Goal: Navigation & Orientation: Find specific page/section

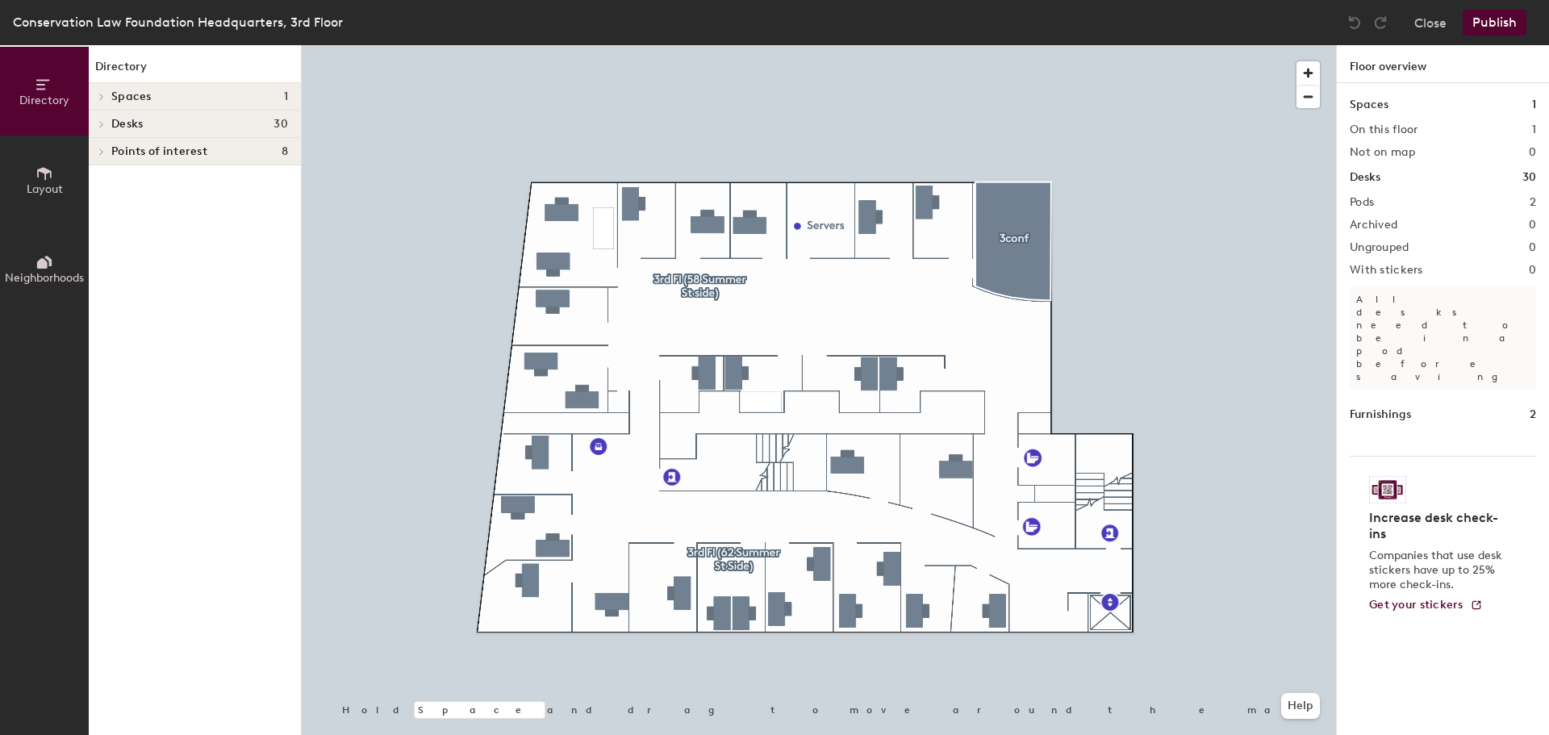
click at [177, 131] on div "Desks 30" at bounding box center [195, 124] width 212 height 27
click at [154, 155] on span "3rd Fl (58 Summer St side)" at bounding box center [180, 153] width 138 height 14
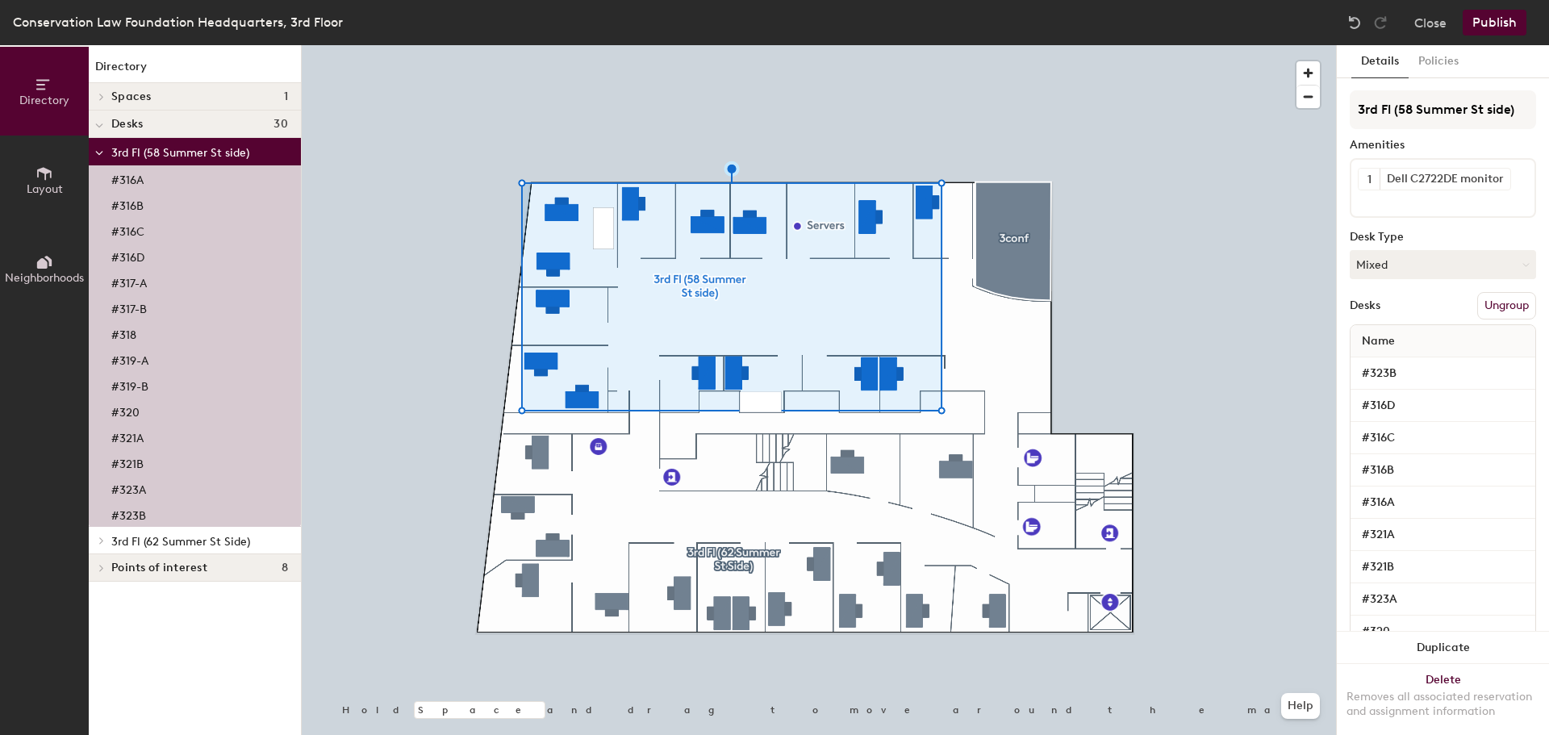
click at [49, 163] on button "Layout" at bounding box center [44, 180] width 89 height 89
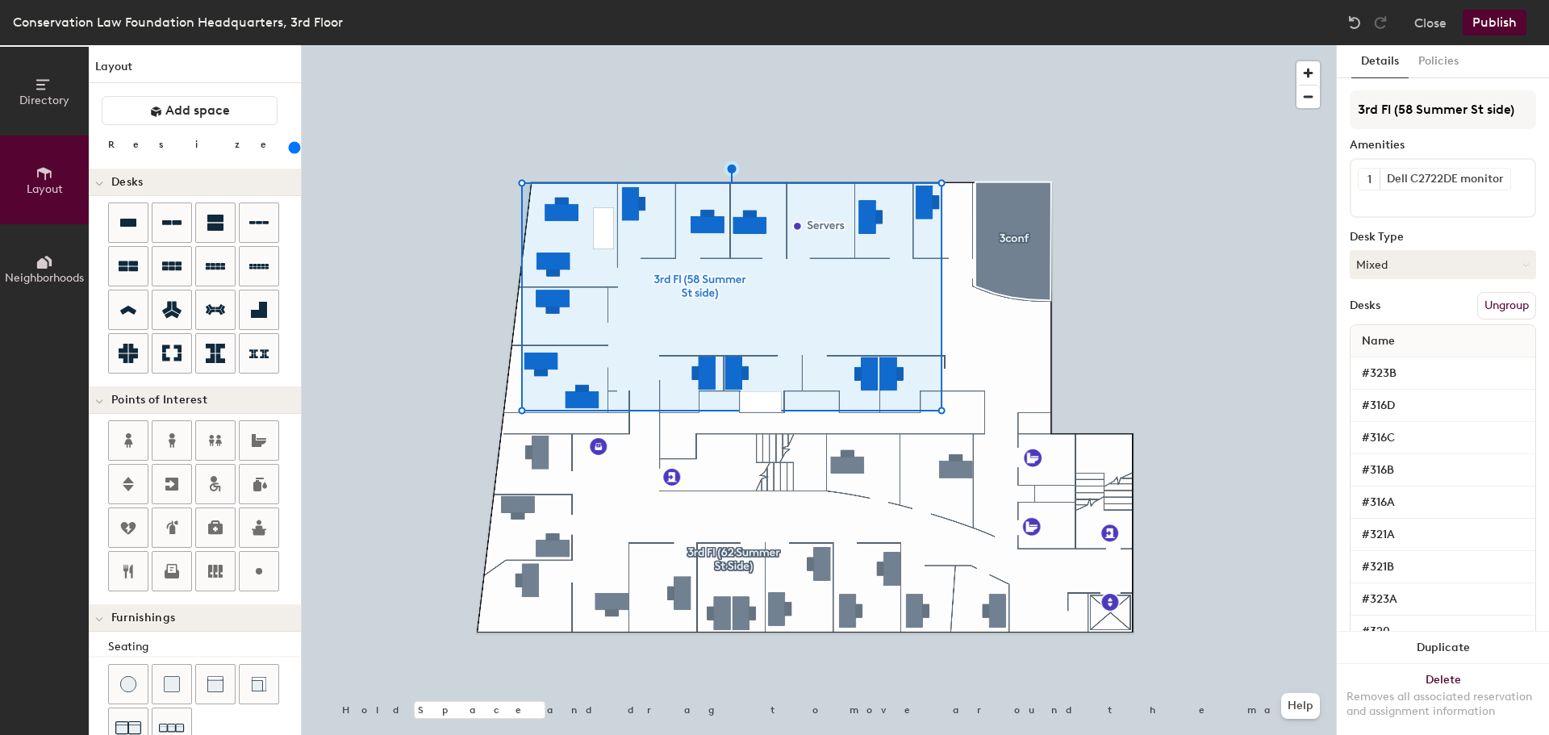
click at [58, 258] on button "Neighborhoods" at bounding box center [44, 268] width 89 height 89
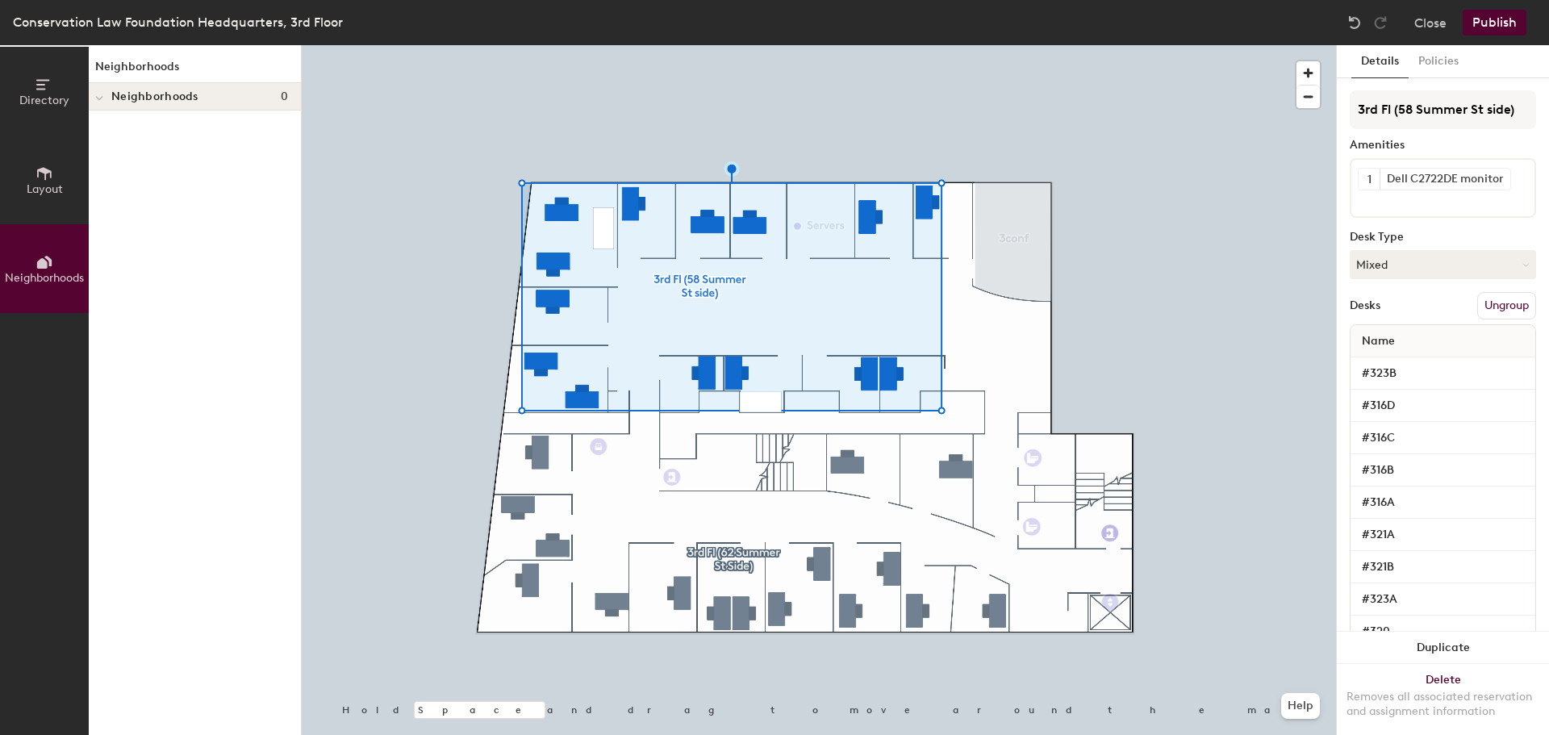
click at [39, 85] on icon at bounding box center [42, 84] width 13 height 10
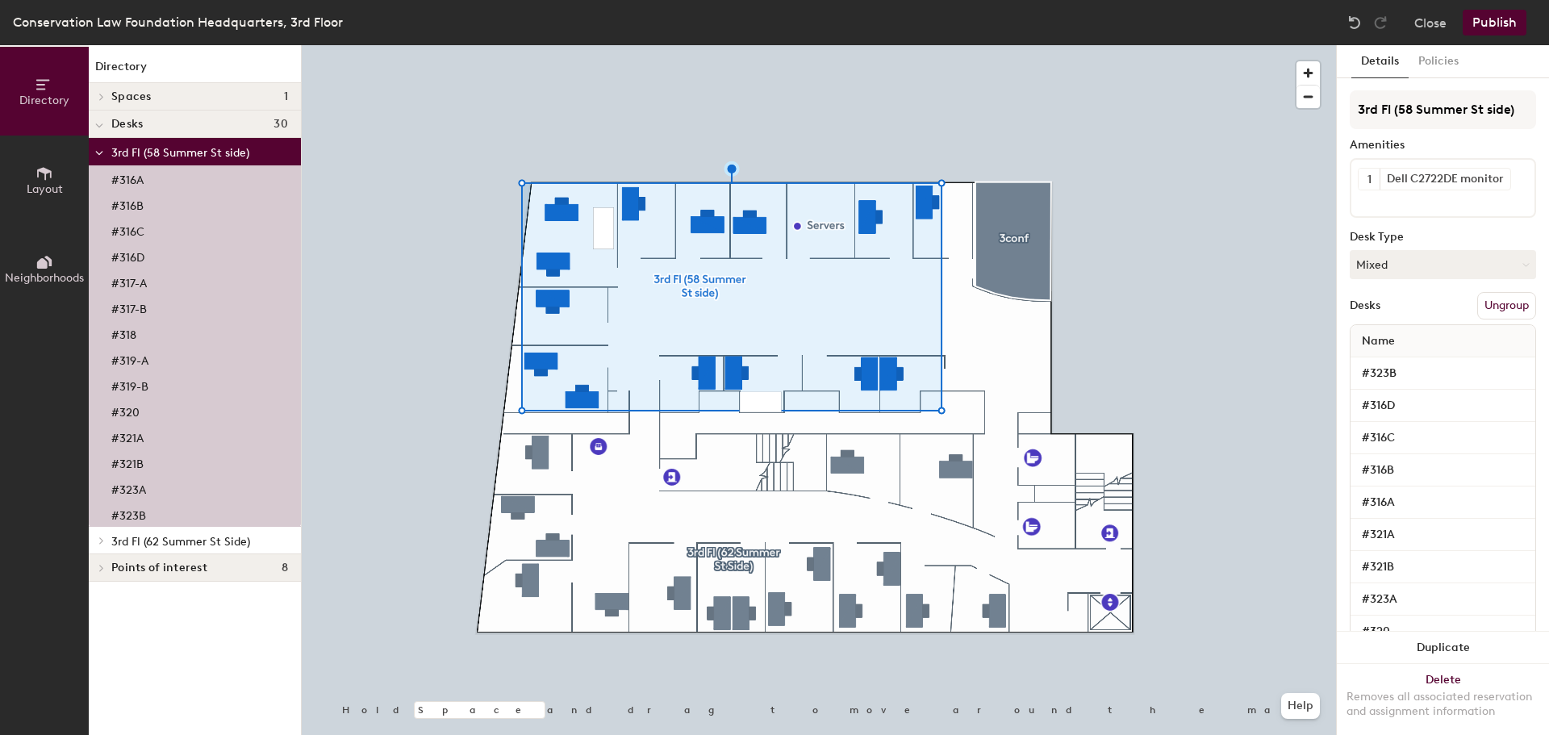
click at [129, 118] on span "Desks" at bounding box center [126, 124] width 31 height 13
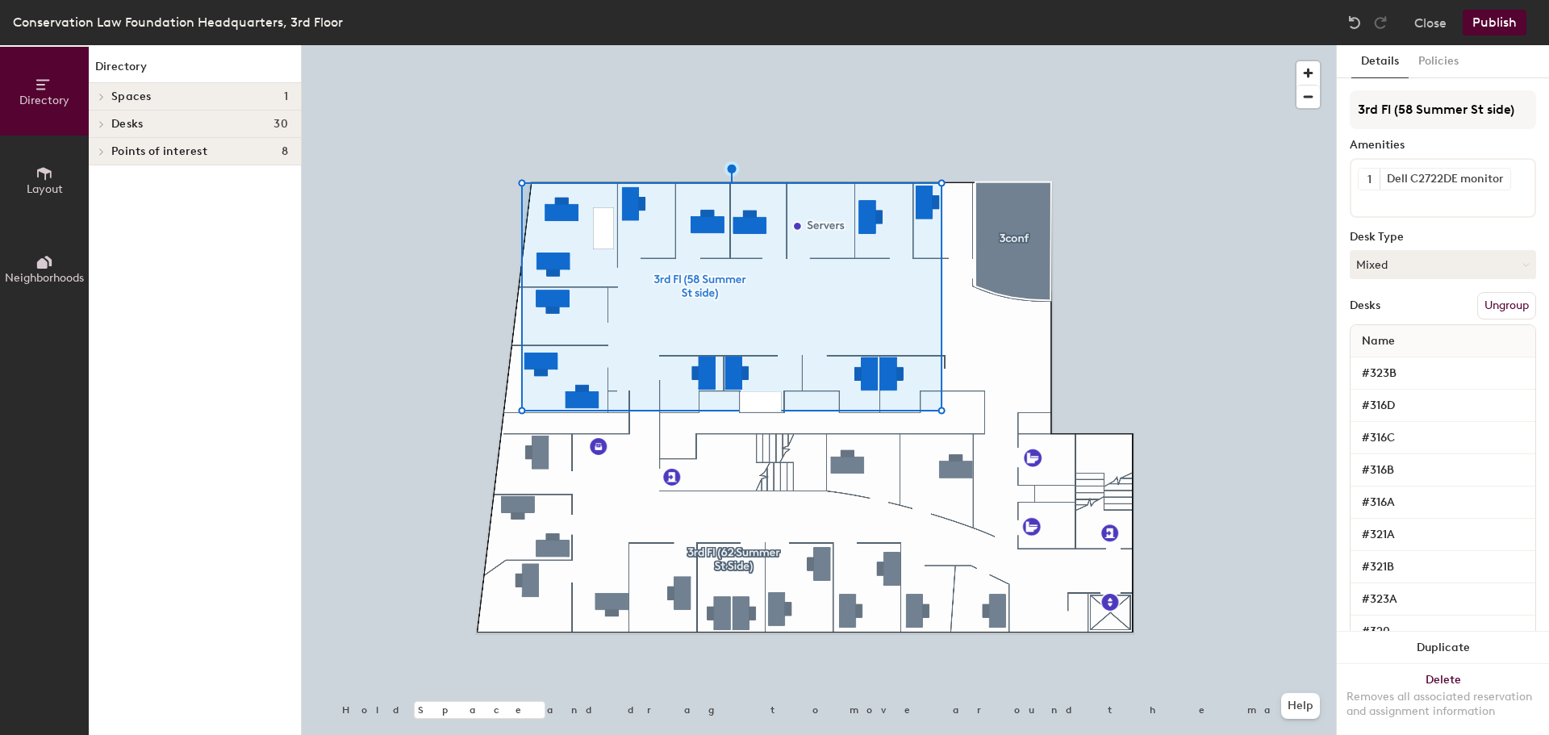
click at [133, 90] on span "Spaces" at bounding box center [131, 96] width 40 height 13
click at [153, 149] on span "Points of interest" at bounding box center [159, 151] width 96 height 13
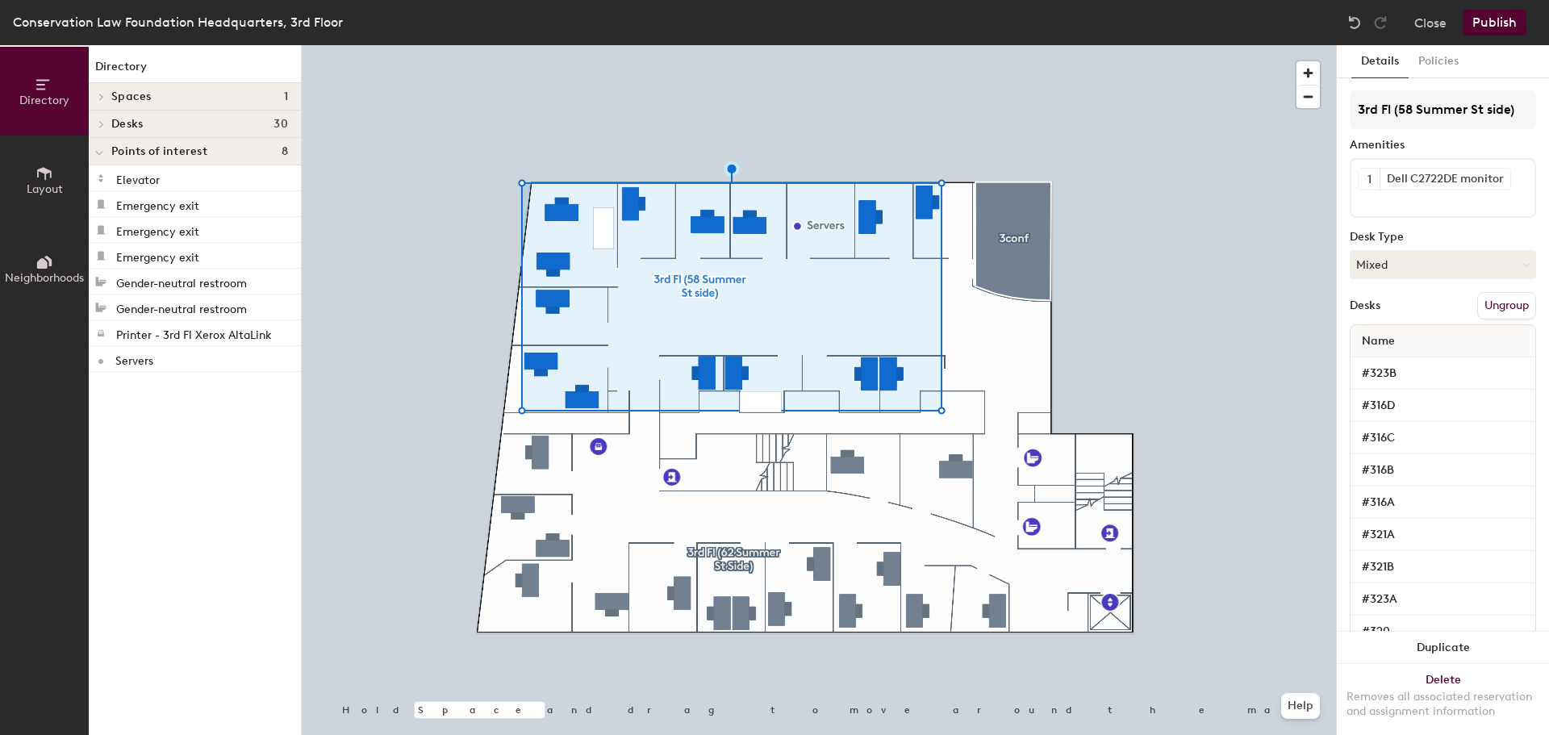
click at [159, 118] on h4 "Desks 30" at bounding box center [199, 124] width 177 height 13
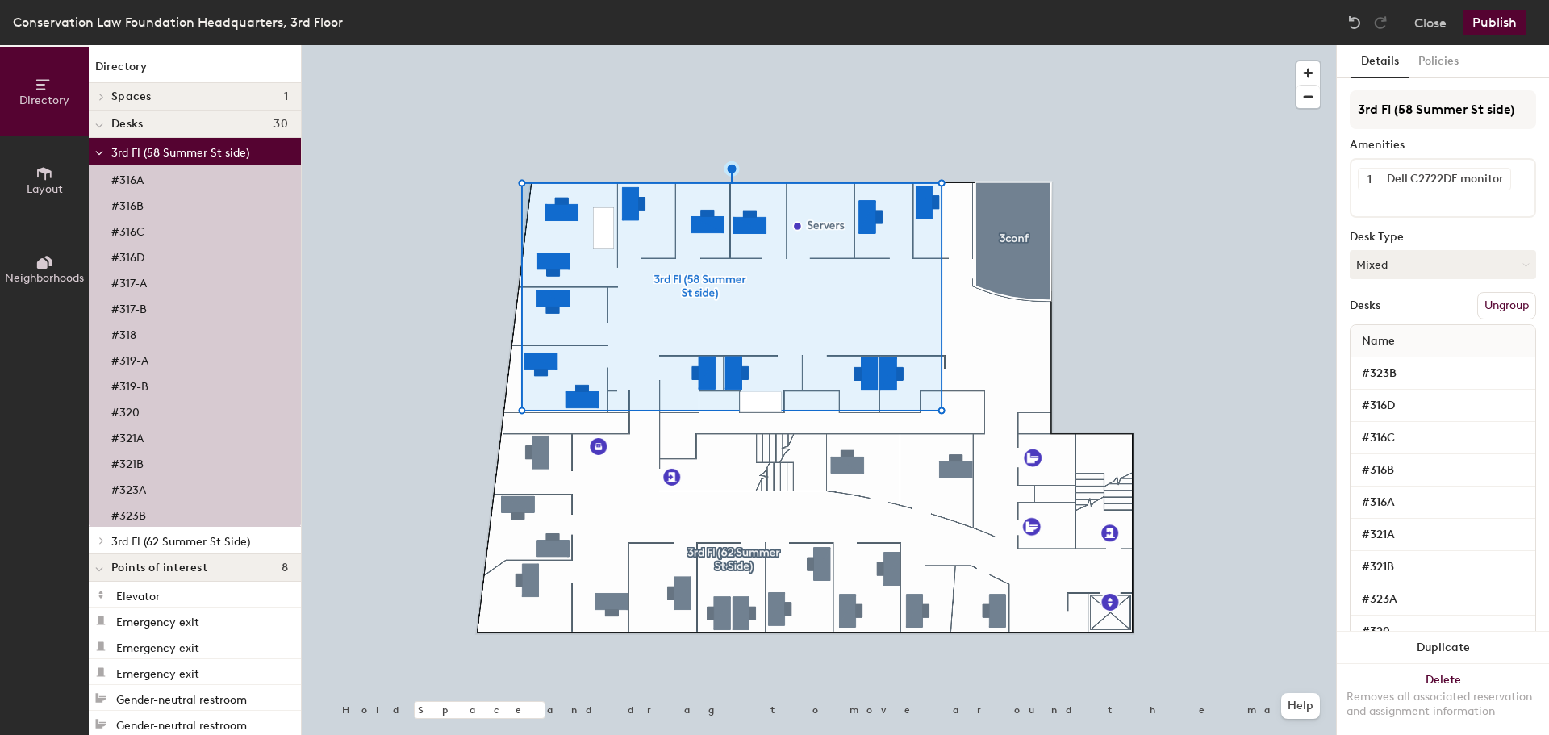
click at [136, 181] on p "#316A" at bounding box center [127, 178] width 32 height 19
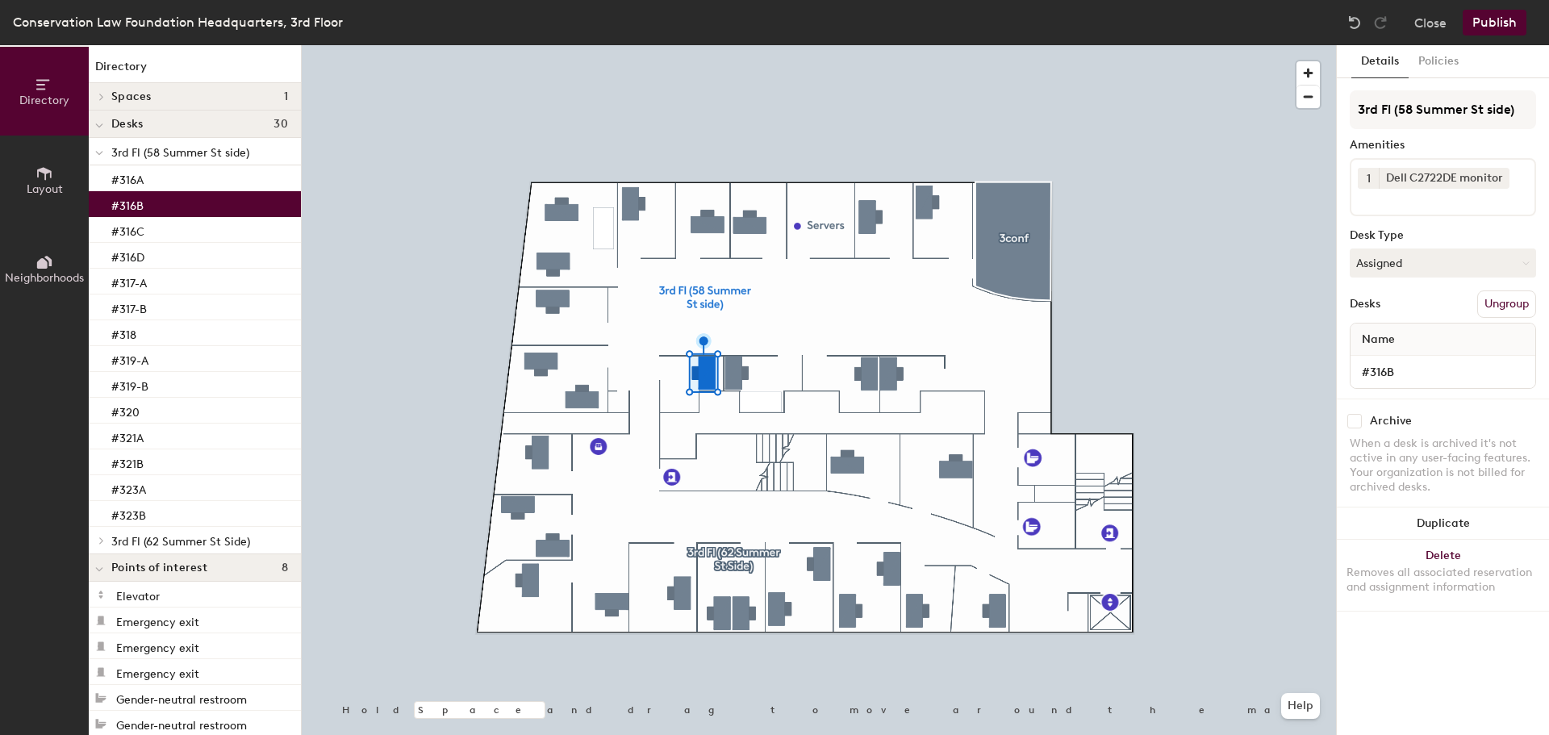
click at [154, 204] on div "#316B" at bounding box center [195, 204] width 212 height 26
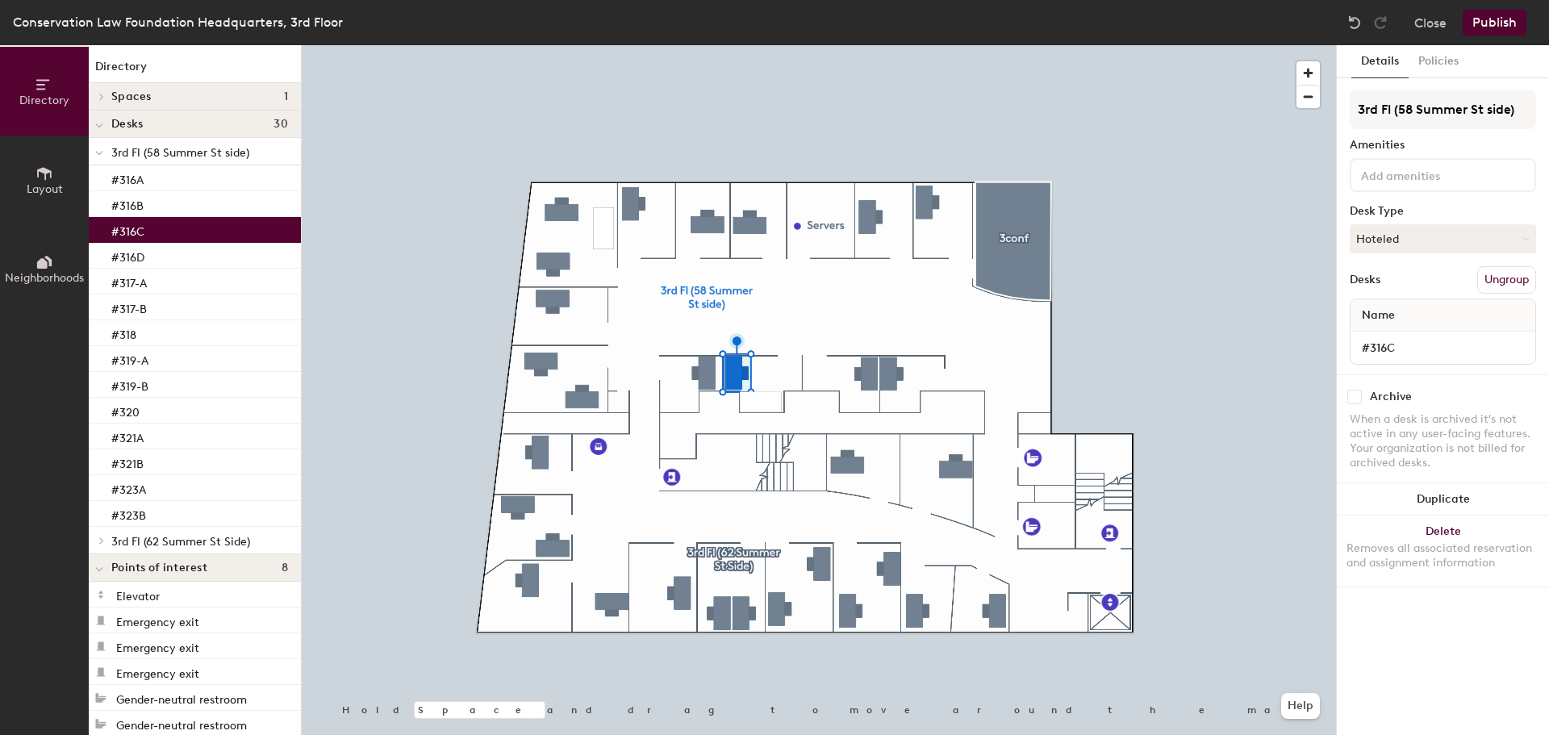
click at [148, 227] on div "#316C" at bounding box center [195, 230] width 212 height 26
click at [174, 203] on div "#316B" at bounding box center [195, 204] width 212 height 26
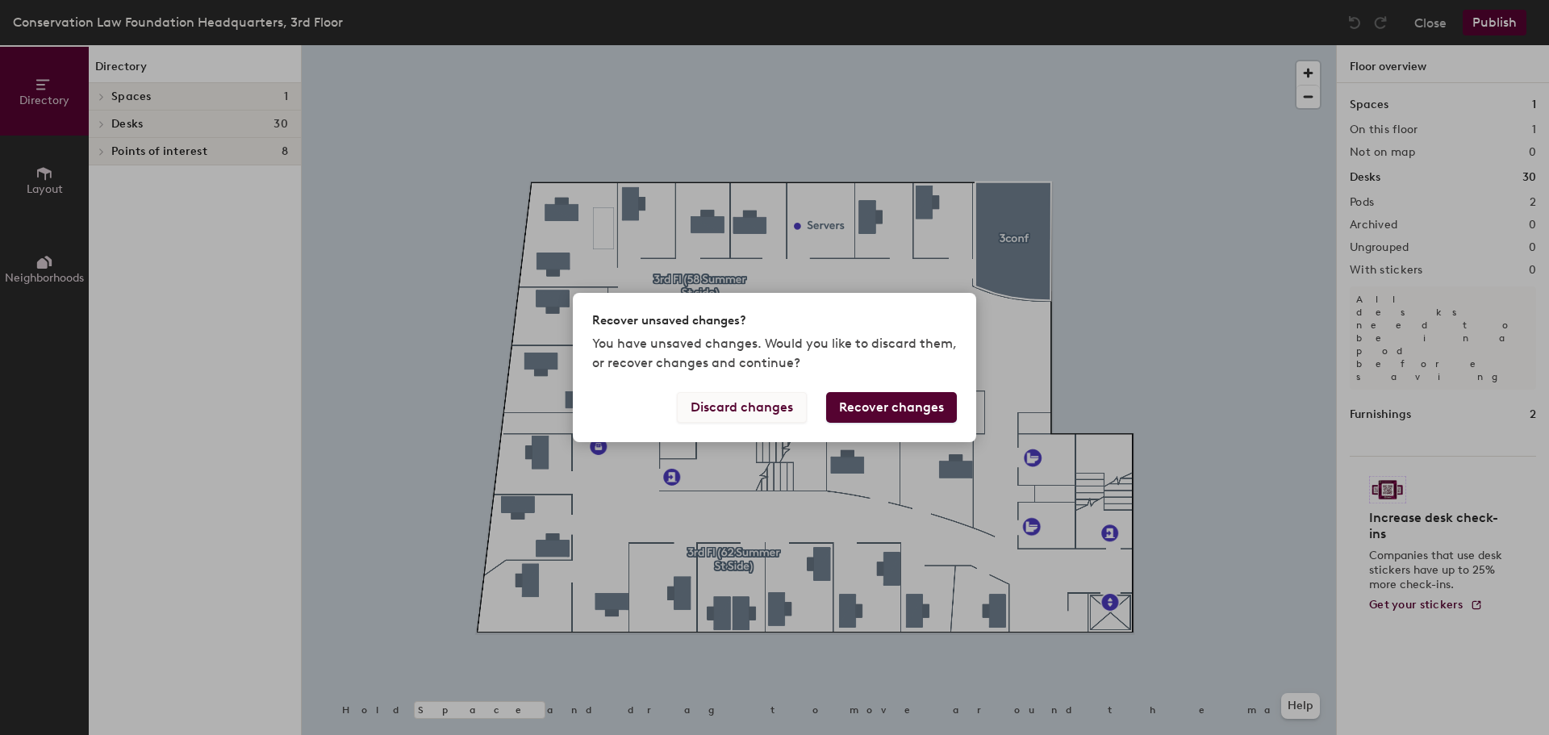
click at [741, 407] on button "Discard changes" at bounding box center [742, 407] width 130 height 31
